Goal: Information Seeking & Learning: Learn about a topic

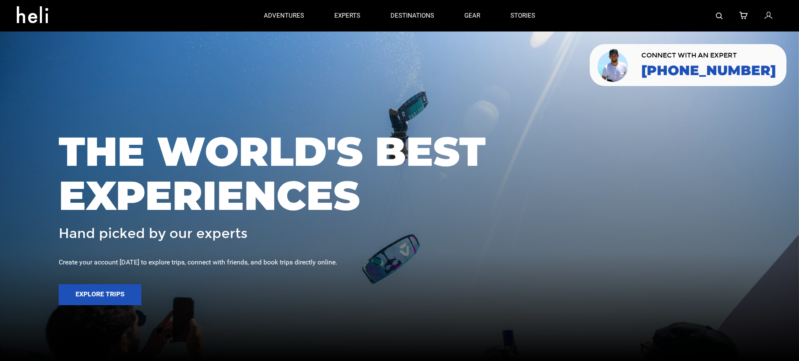
click at [719, 15] on img at bounding box center [719, 16] width 7 height 7
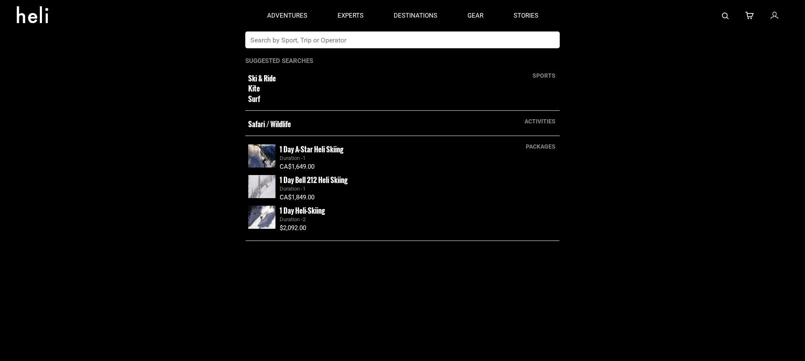
click at [503, 42] on input "text" at bounding box center [393, 39] width 297 height 17
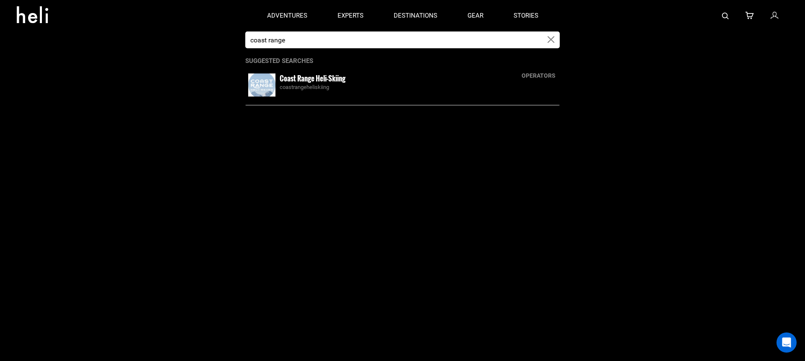
type input "coast range"
click at [392, 87] on div "coastrangeheliskiing" at bounding box center [418, 87] width 277 height 8
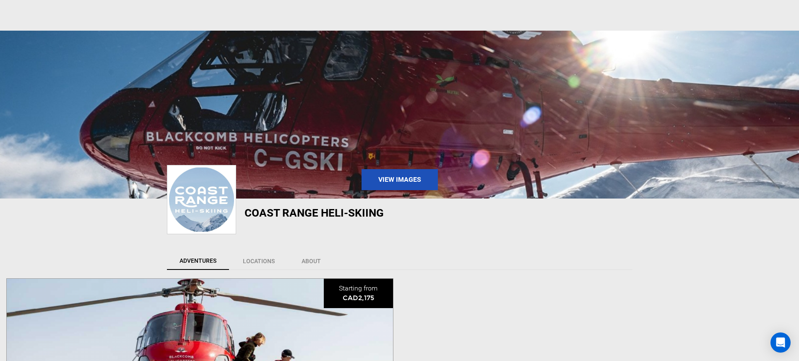
scroll to position [214, 0]
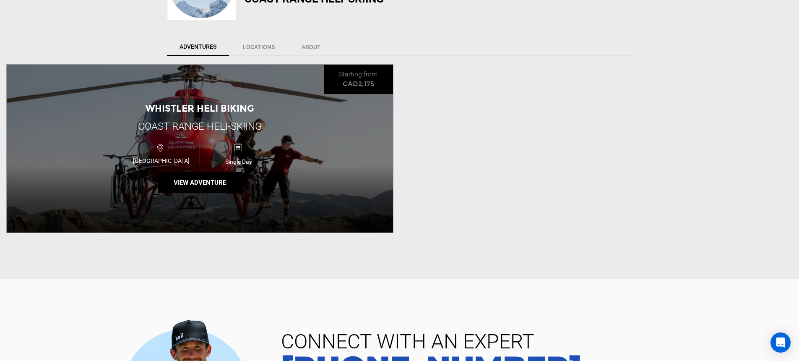
click at [392, 129] on div "Whistler Heli Biking Coast Range Heli-Skiing [GEOGRAPHIC_DATA] Single Day View …" at bounding box center [200, 149] width 386 height 168
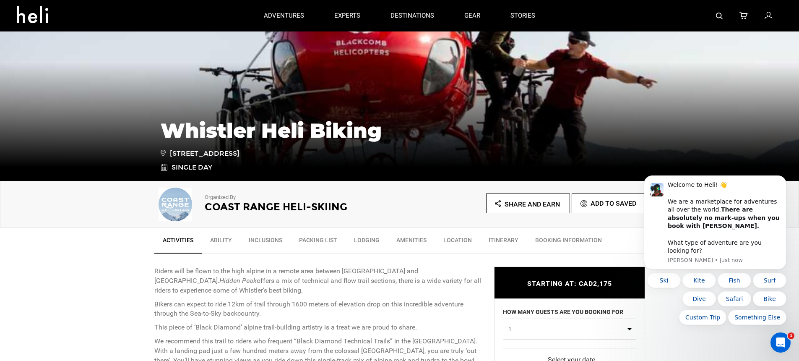
scroll to position [195, 0]
